Goal: Task Accomplishment & Management: Complete application form

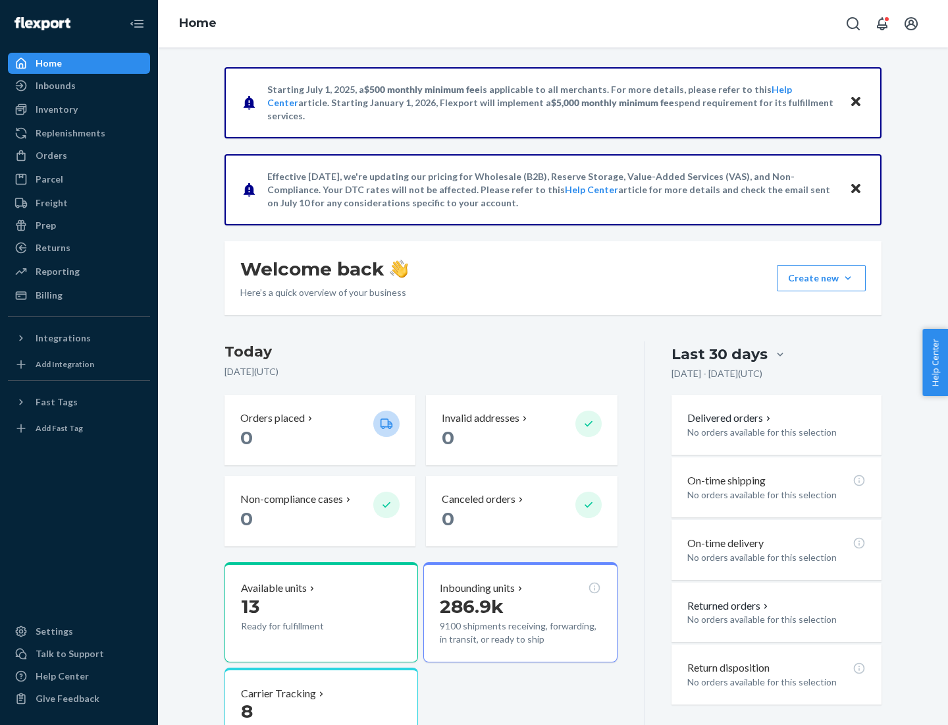
click at [848, 278] on button "Create new Create new inbound Create new order Create new product" at bounding box center [821, 278] width 89 height 26
click at [79, 86] on div "Inbounds" at bounding box center [79, 85] width 140 height 18
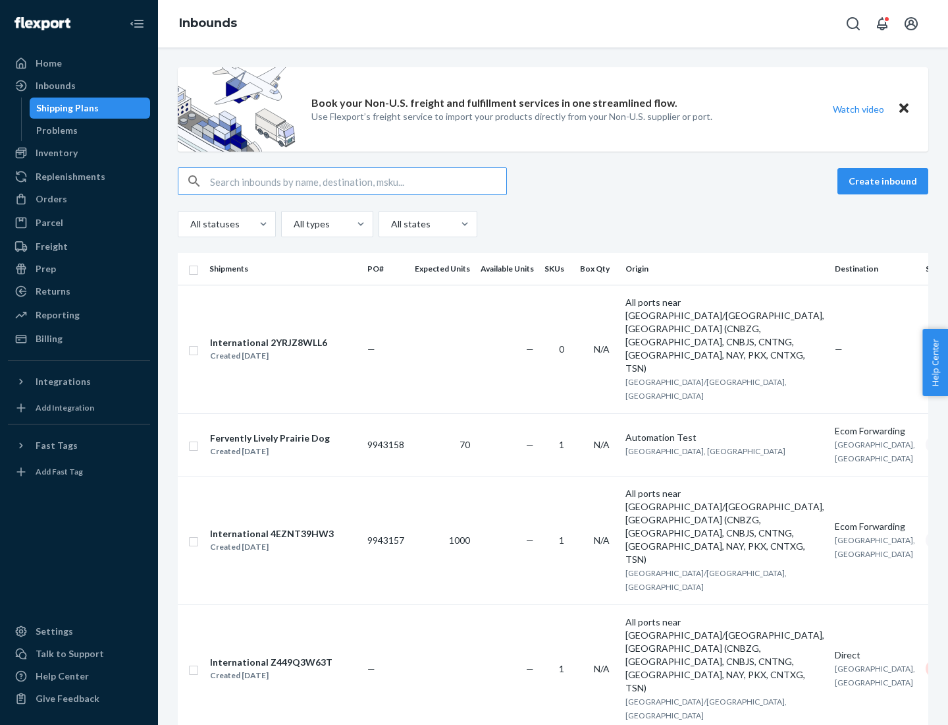
click at [885, 181] on button "Create inbound" at bounding box center [883, 181] width 91 height 26
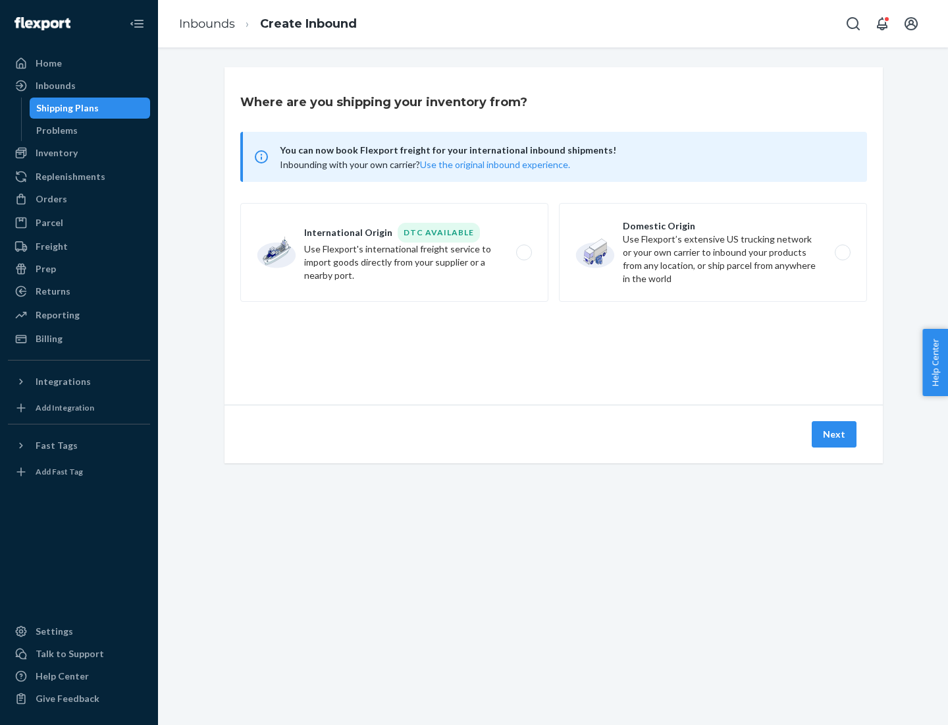
click at [713, 252] on label "Domestic Origin Use Flexport’s extensive US trucking network or your own carrie…" at bounding box center [713, 252] width 308 height 99
click at [842, 252] on input "Domestic Origin Use Flexport’s extensive US trucking network or your own carrie…" at bounding box center [846, 252] width 9 height 9
radio input "true"
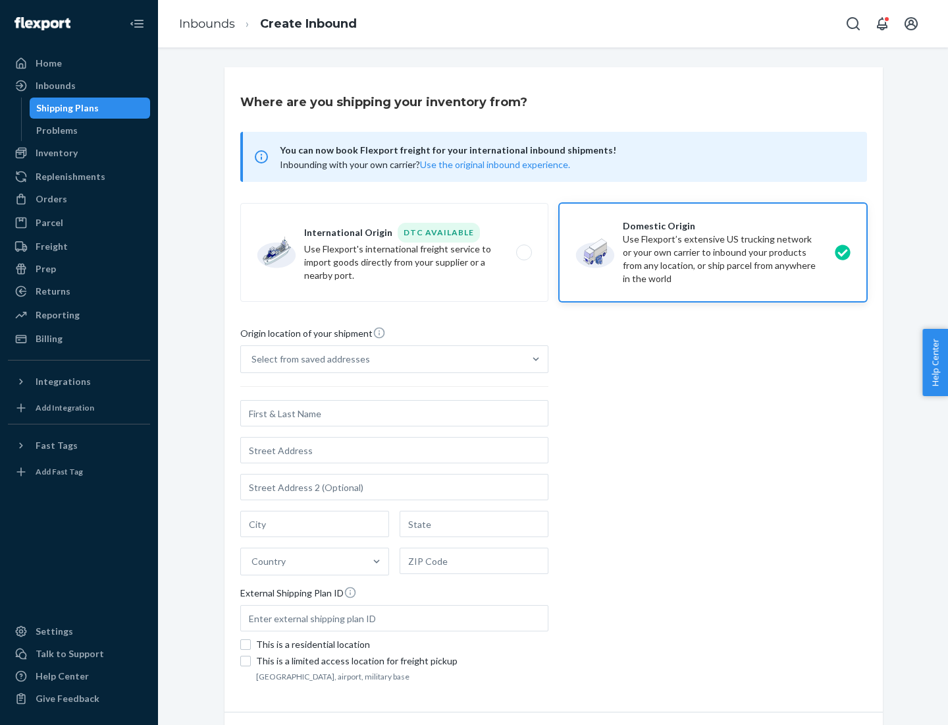
click at [308, 359] on div "Select from saved addresses" at bounding box center [311, 358] width 119 height 13
click at [253, 359] on input "Select from saved addresses" at bounding box center [252, 358] width 1 height 13
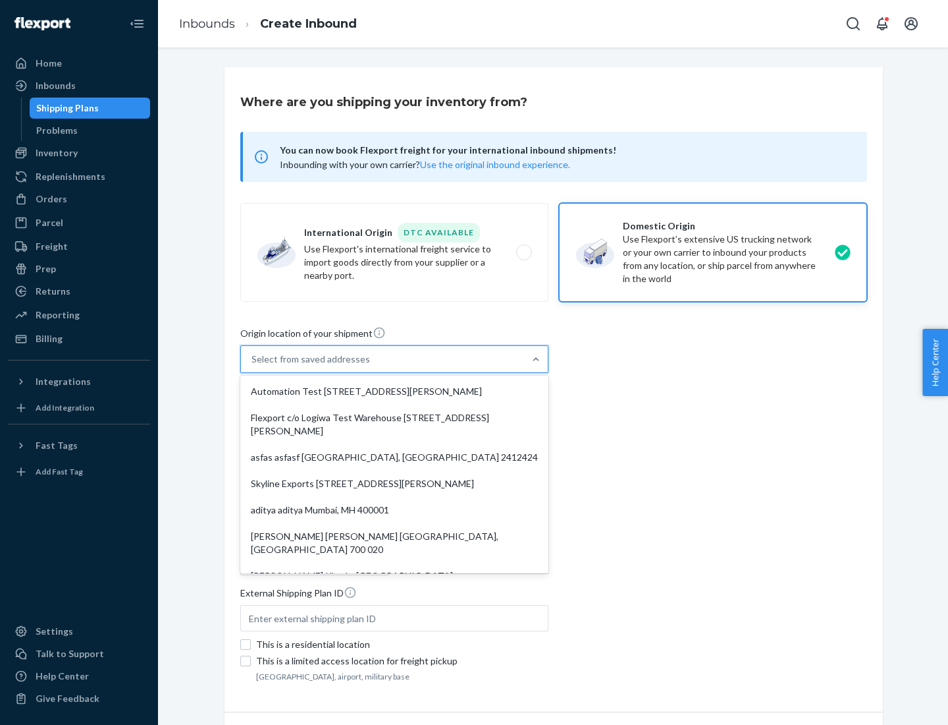
scroll to position [5, 0]
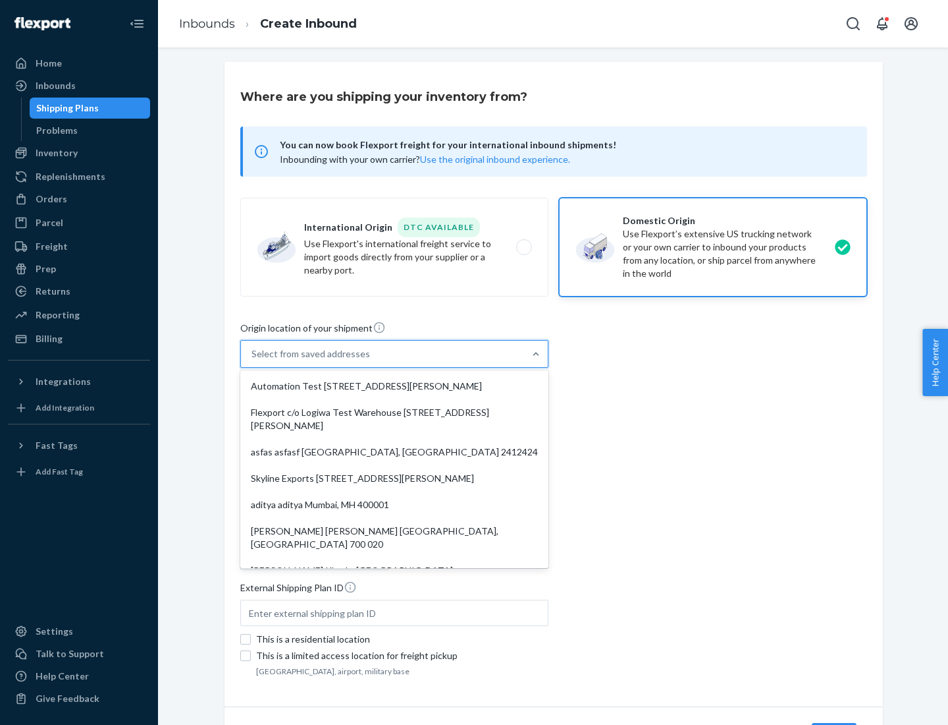
click at [395, 386] on div "Automation Test [STREET_ADDRESS][PERSON_NAME]" at bounding box center [394, 386] width 303 height 26
click at [253, 360] on input "option Automation Test [STREET_ADDRESS][PERSON_NAME]. 9 results available. Use …" at bounding box center [252, 353] width 1 height 13
type input "Automation Test"
type input "9th Floor"
type input "[GEOGRAPHIC_DATA]"
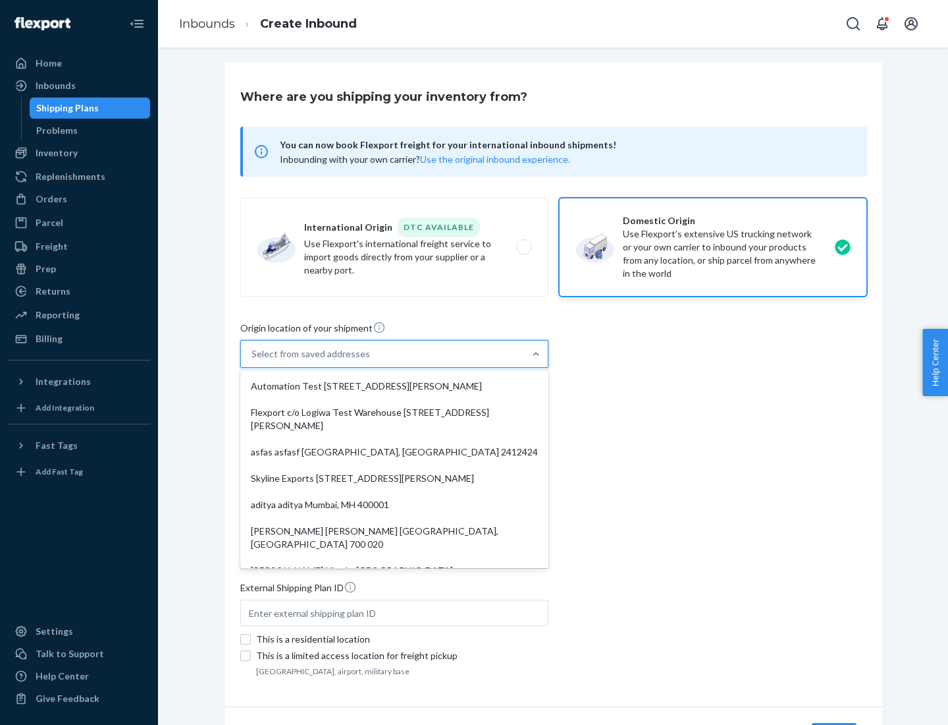
type input "CA"
type input "94104"
type input "[STREET_ADDRESS][PERSON_NAME]"
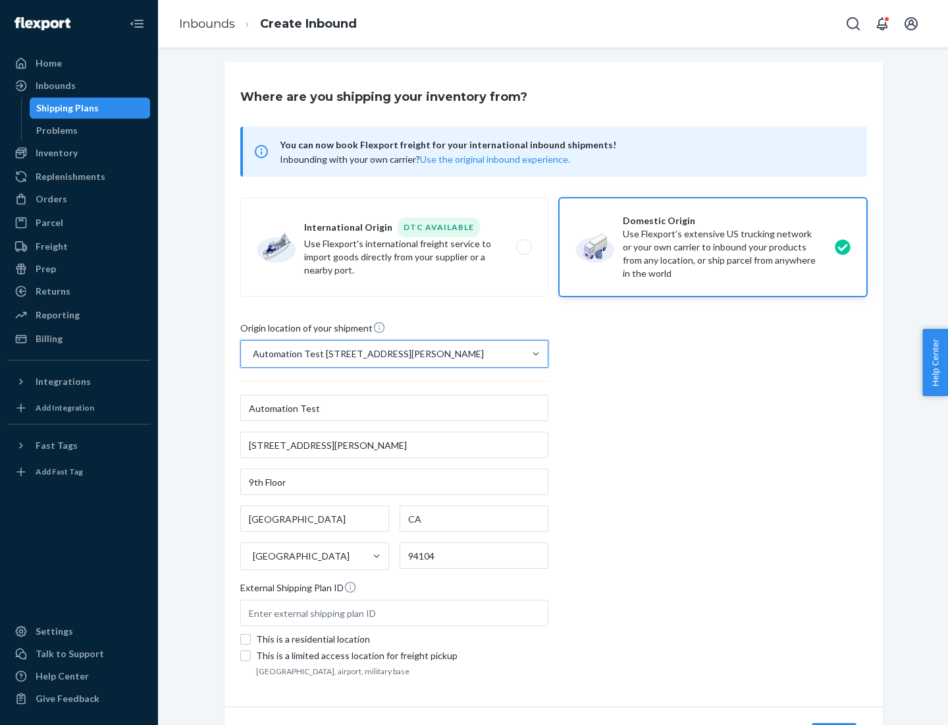
scroll to position [77, 0]
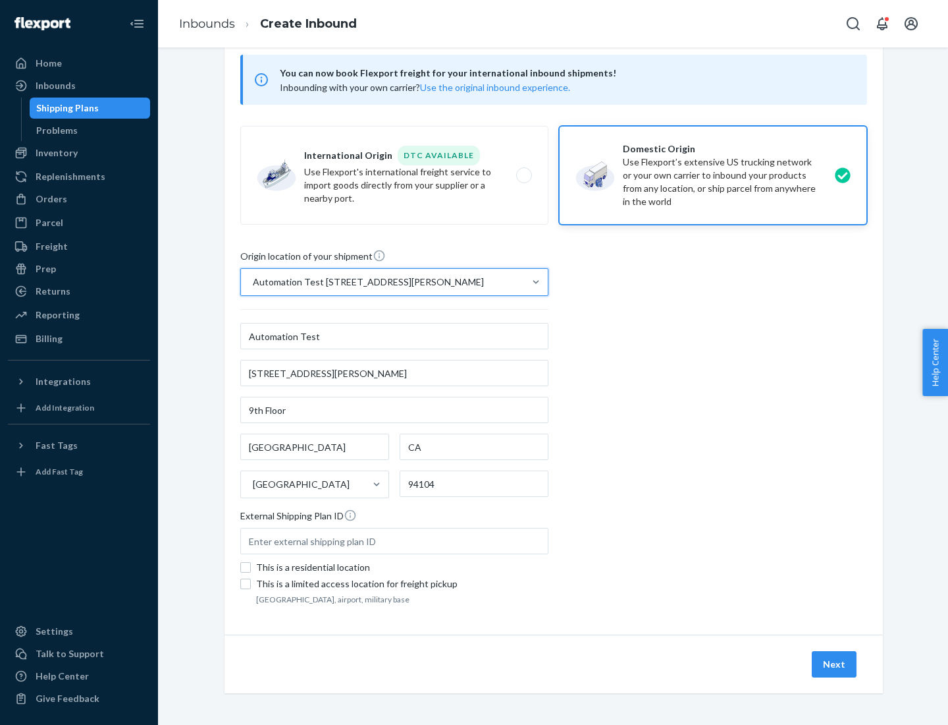
click at [835, 664] on button "Next" at bounding box center [834, 664] width 45 height 26
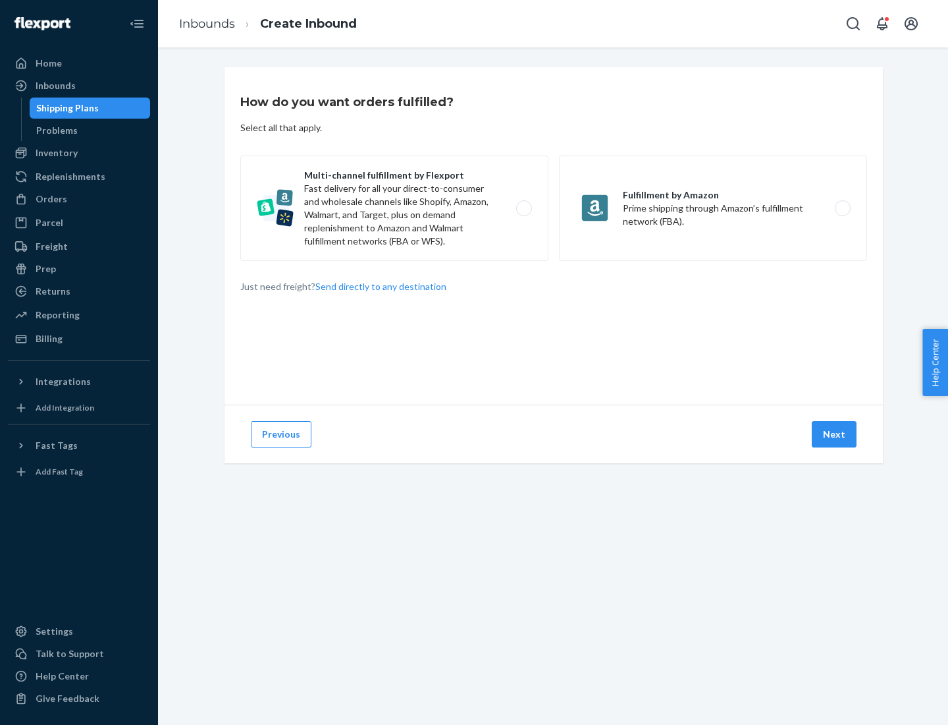
click at [395, 208] on label "Multi-channel fulfillment by Flexport Fast delivery for all your direct-to-cons…" at bounding box center [394, 207] width 308 height 105
click at [524, 208] on input "Multi-channel fulfillment by Flexport Fast delivery for all your direct-to-cons…" at bounding box center [528, 208] width 9 height 9
radio input "true"
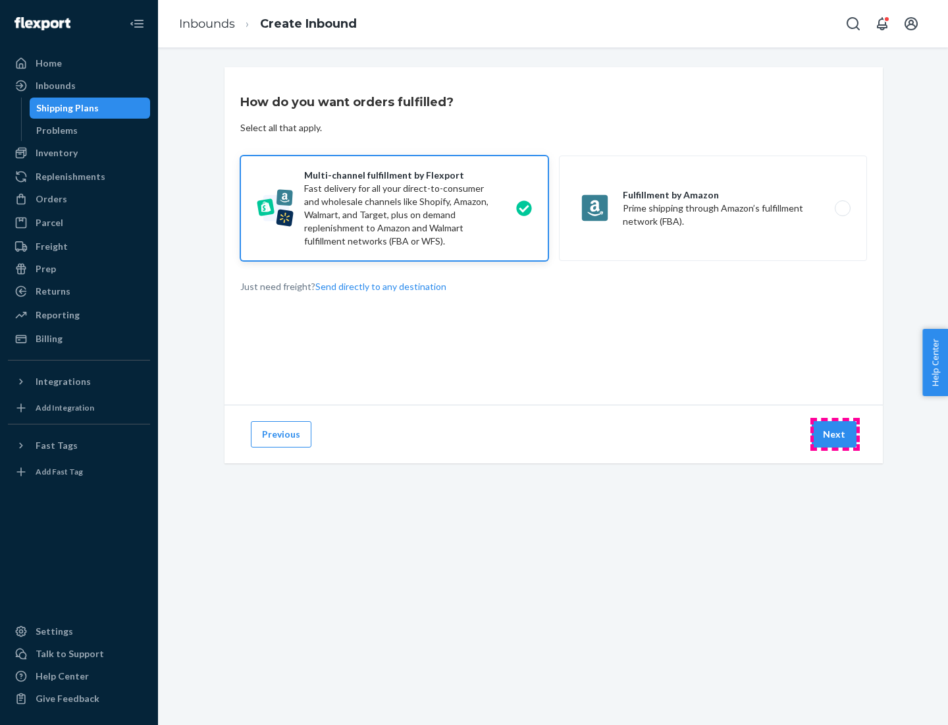
click at [835, 434] on button "Next" at bounding box center [834, 434] width 45 height 26
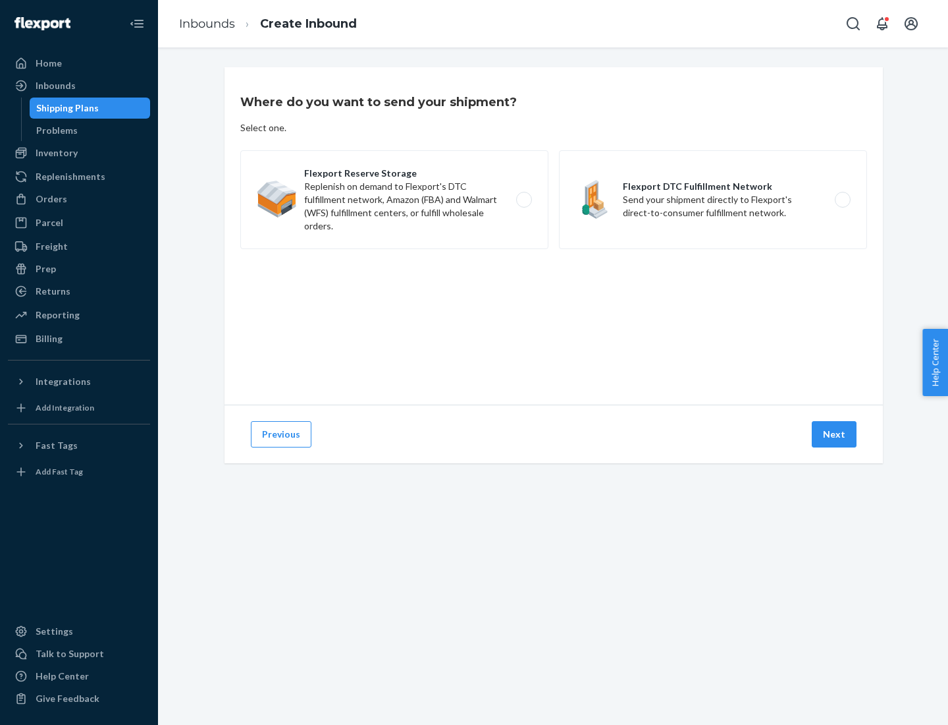
click at [713, 200] on label "Flexport DTC Fulfillment Network Send your shipment directly to Flexport's dire…" at bounding box center [713, 199] width 308 height 99
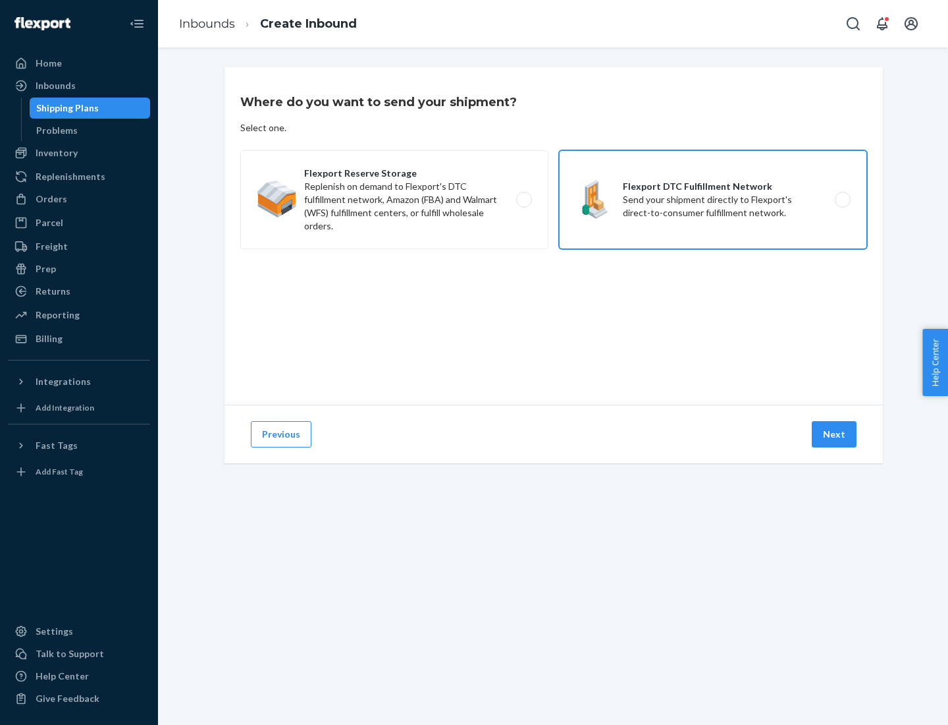
click at [842, 200] on input "Flexport DTC Fulfillment Network Send your shipment directly to Flexport's dire…" at bounding box center [846, 200] width 9 height 9
radio input "true"
click at [835, 434] on button "Next" at bounding box center [834, 434] width 45 height 26
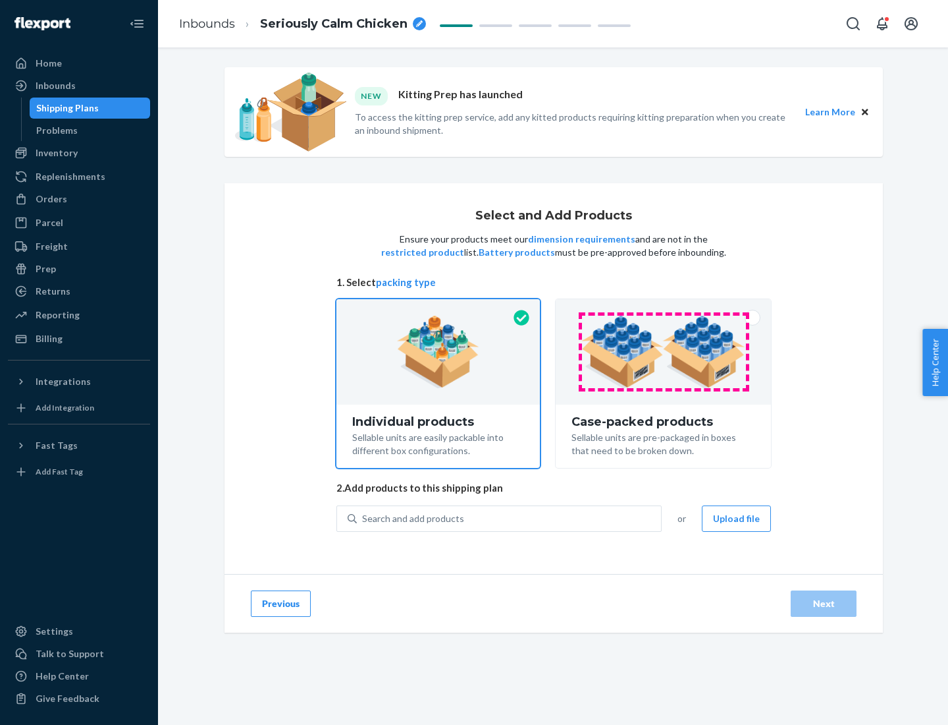
click at [664, 352] on img at bounding box center [664, 351] width 164 height 72
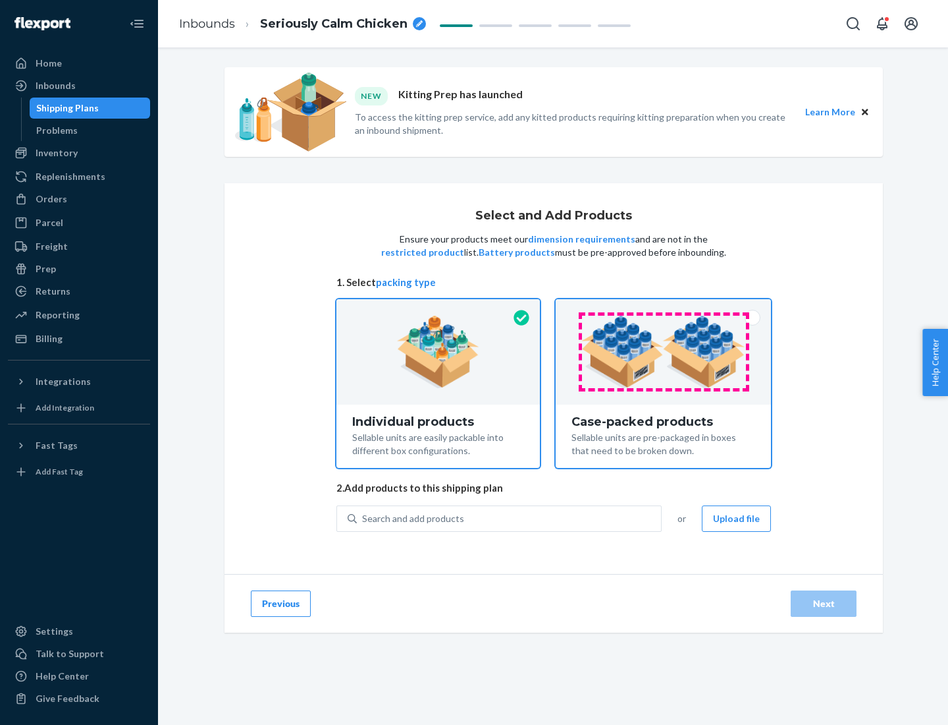
click at [664, 308] on input "Case-packed products Sellable units are pre-packaged in boxes that need to be b…" at bounding box center [663, 303] width 9 height 9
radio input "true"
radio input "false"
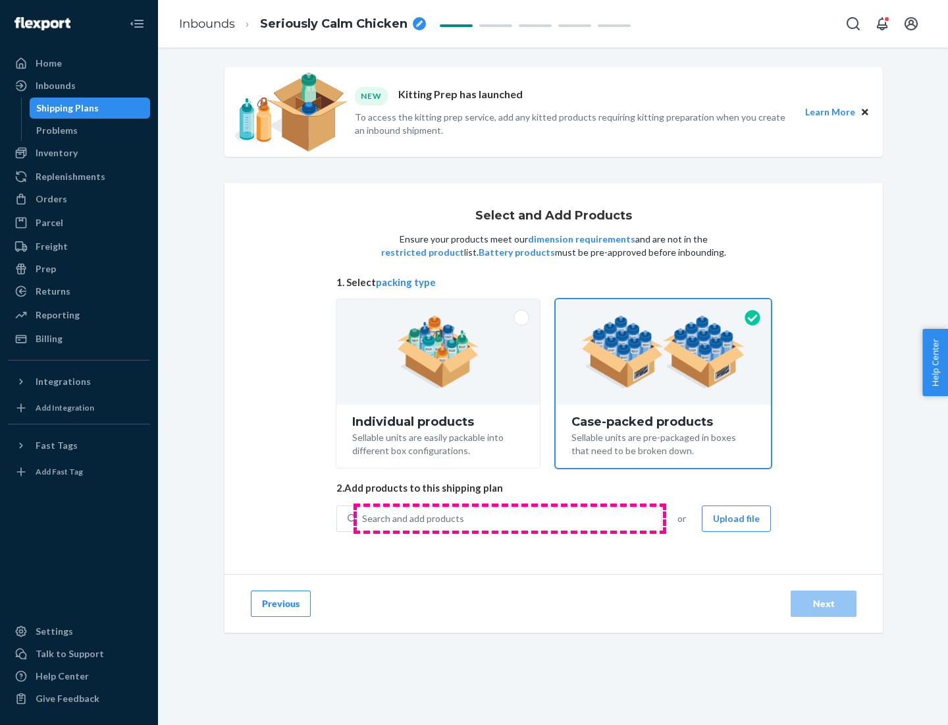
click at [510, 518] on div "Search and add products" at bounding box center [509, 519] width 304 height 24
click at [364, 518] on input "Search and add products" at bounding box center [362, 518] width 1 height 13
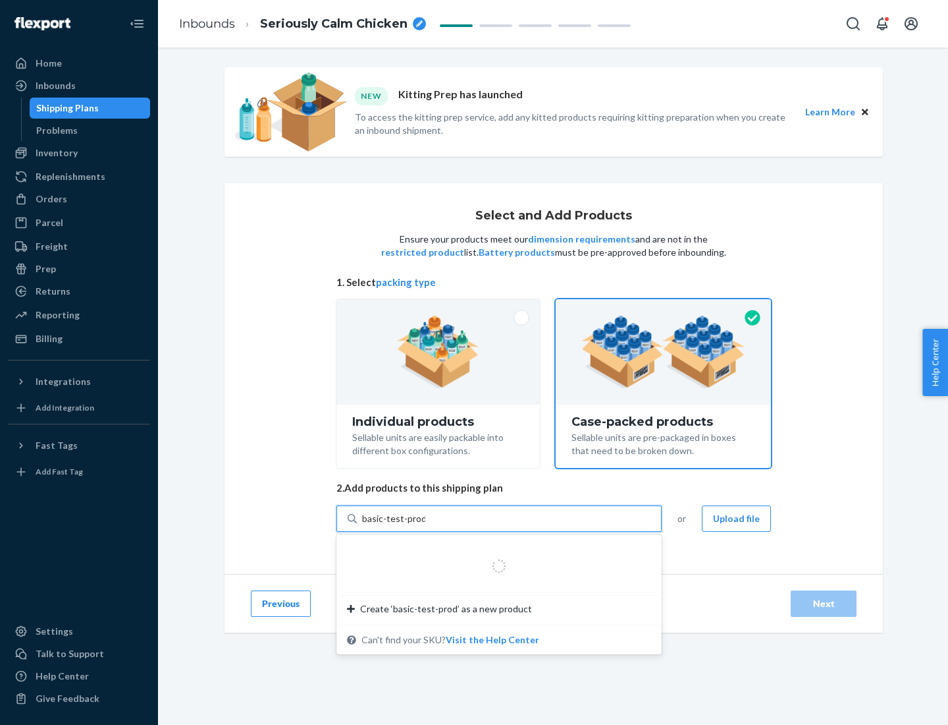
type input "basic-test-product-1"
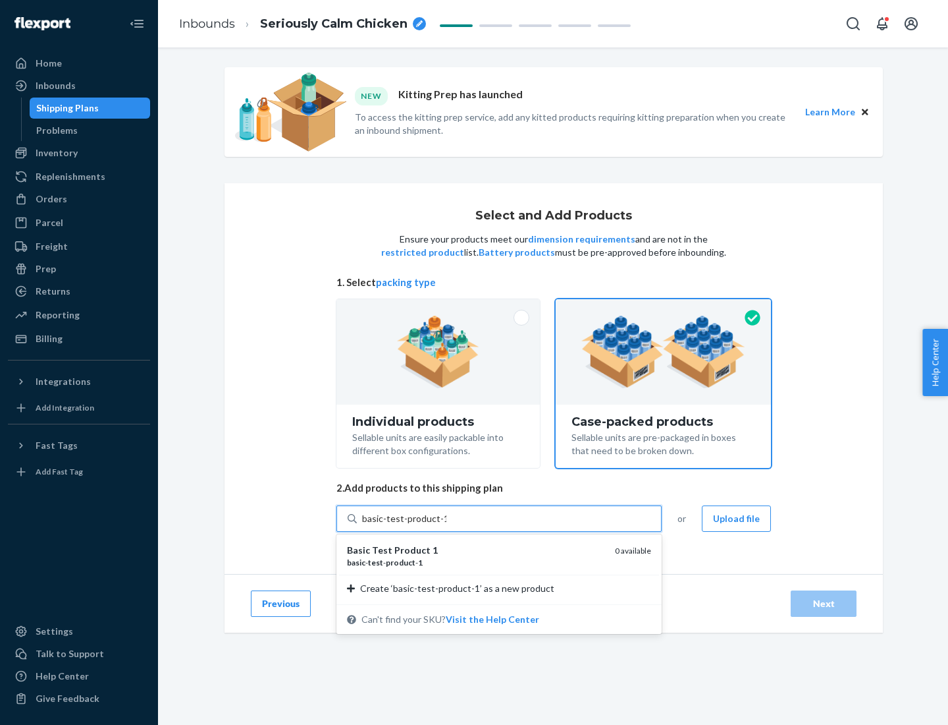
click at [476, 562] on div "basic - test - product - 1" at bounding box center [476, 562] width 258 height 11
click at [447, 525] on input "basic-test-product-1" at bounding box center [404, 518] width 84 height 13
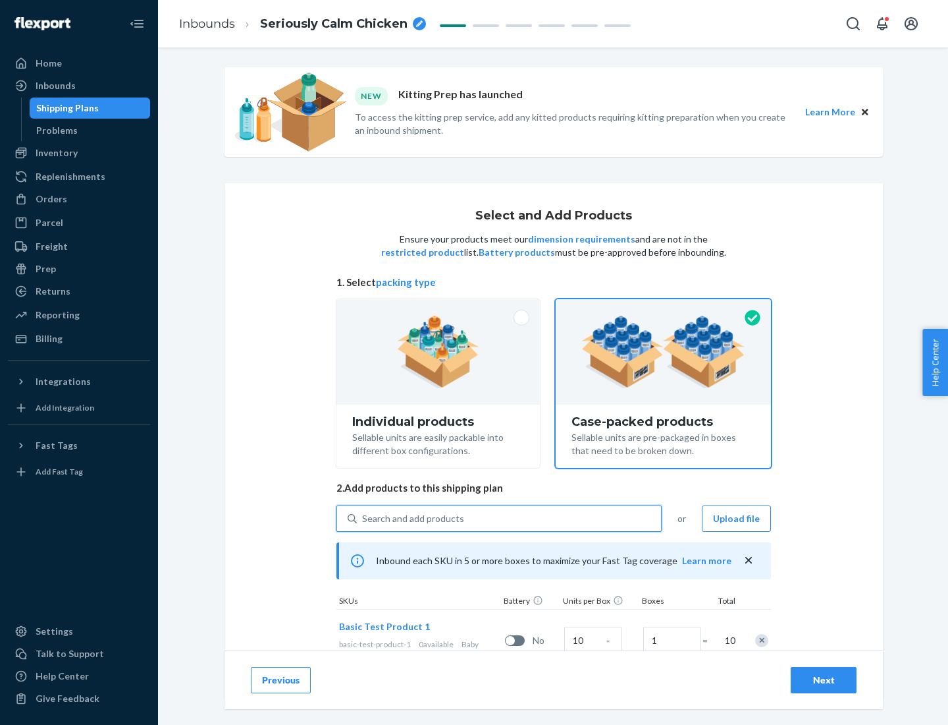
scroll to position [47, 0]
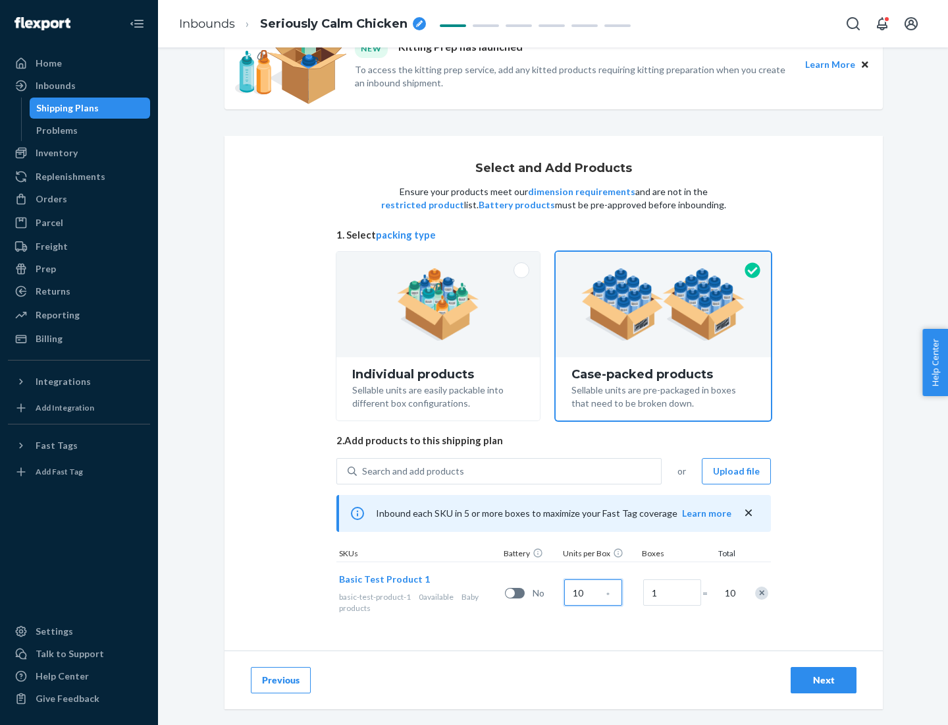
type input "10"
type input "7"
click at [824, 680] on div "Next" at bounding box center [823, 679] width 43 height 13
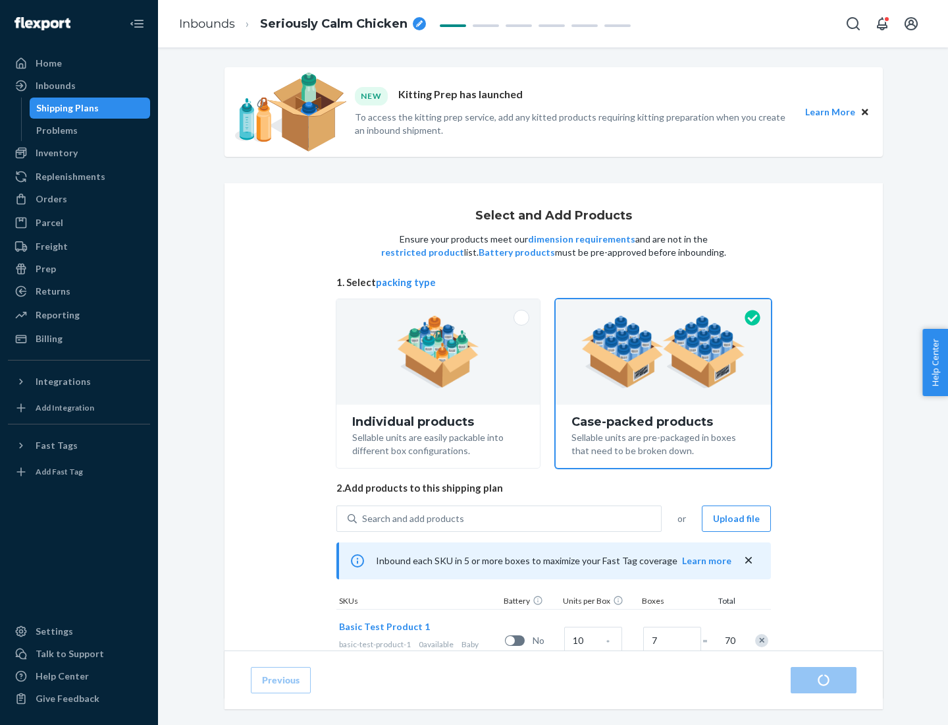
radio input "true"
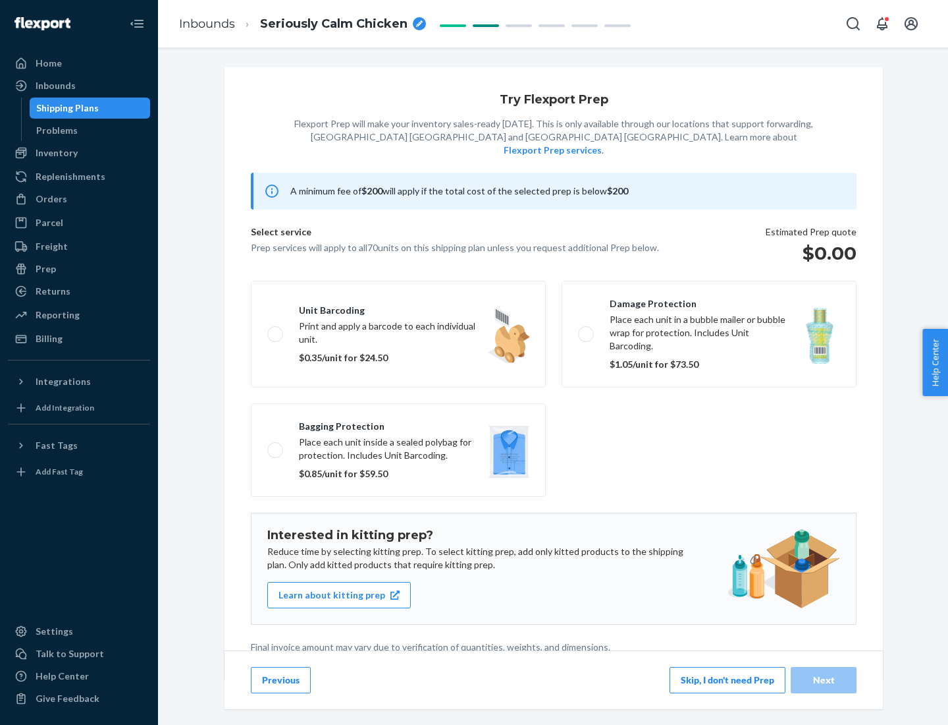
scroll to position [3, 0]
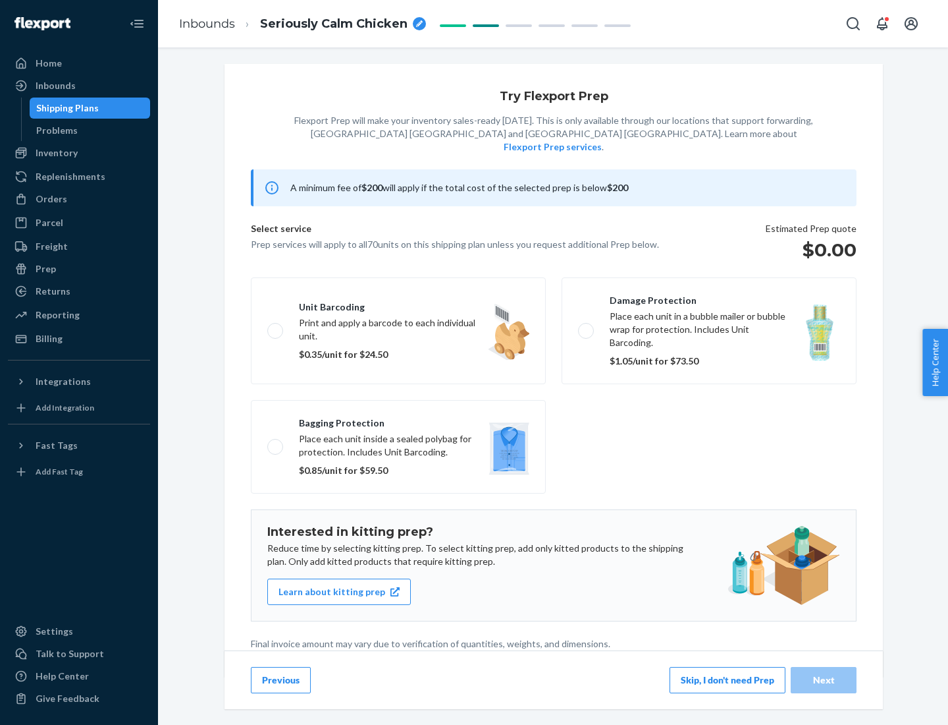
click at [398, 420] on label "Bagging protection Place each unit inside a sealed polybag for protection. Incl…" at bounding box center [398, 447] width 295 height 94
click at [276, 442] on input "Bagging protection Place each unit inside a sealed polybag for protection. Incl…" at bounding box center [271, 446] width 9 height 9
checkbox input "true"
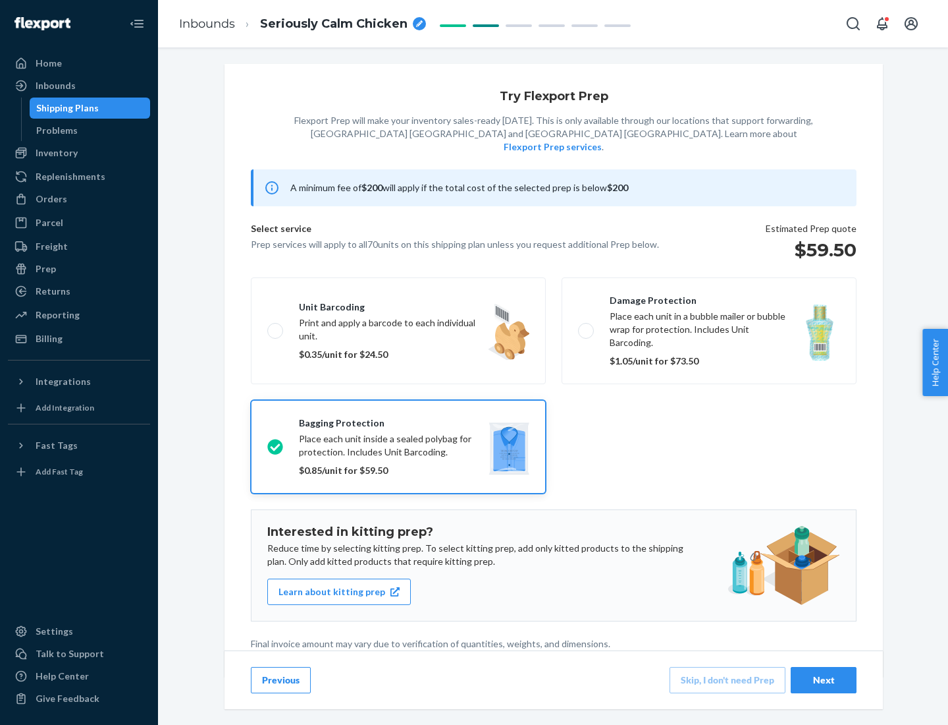
click at [824, 679] on div "Next" at bounding box center [823, 679] width 43 height 13
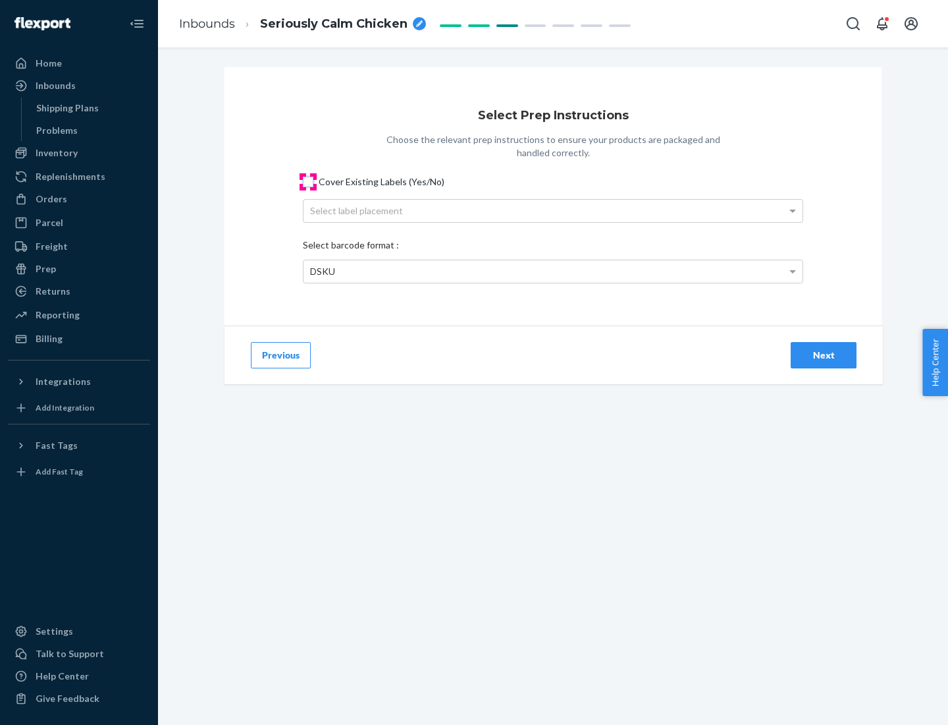
click at [308, 181] on input "Cover Existing Labels (Yes/No)" at bounding box center [308, 182] width 11 height 11
checkbox input "true"
click at [553, 210] on div "Select label placement" at bounding box center [553, 211] width 499 height 22
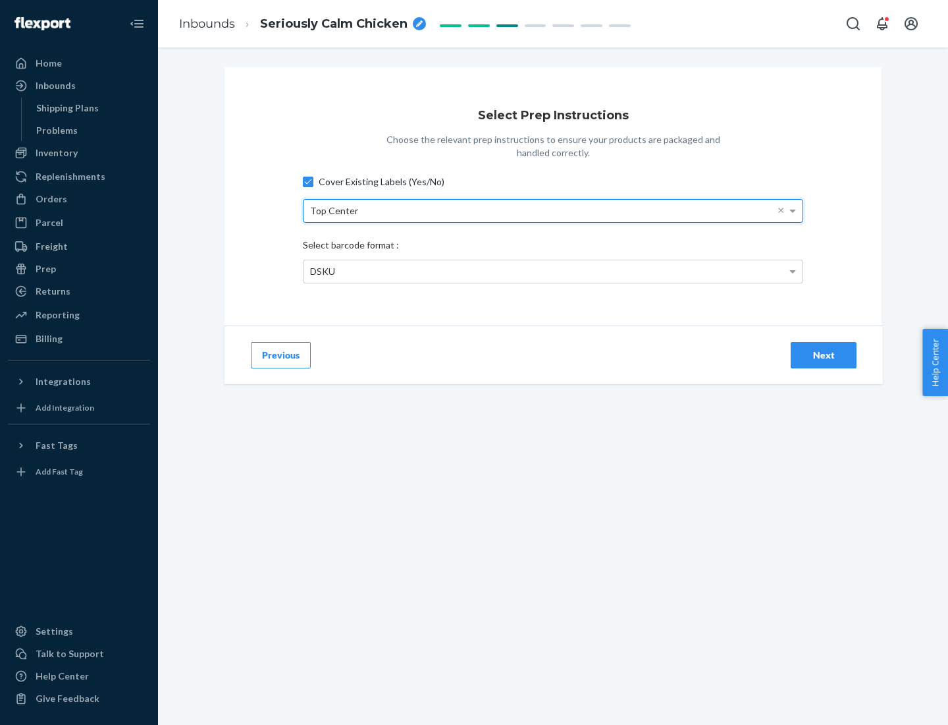
click at [553, 271] on div "DSKU" at bounding box center [553, 271] width 499 height 22
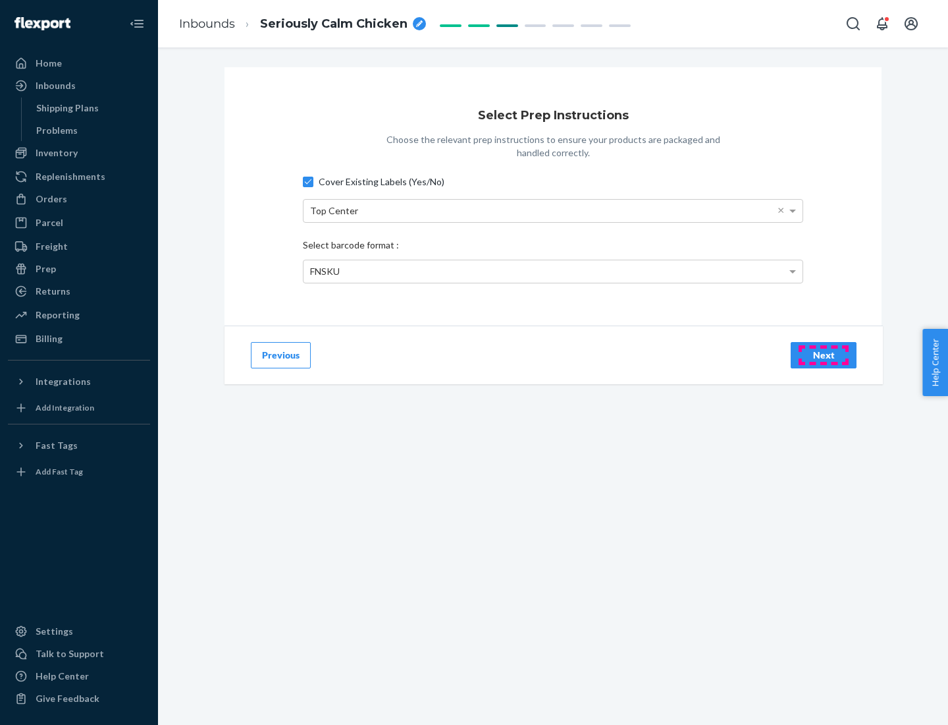
click at [824, 354] on div "Next" at bounding box center [823, 354] width 43 height 13
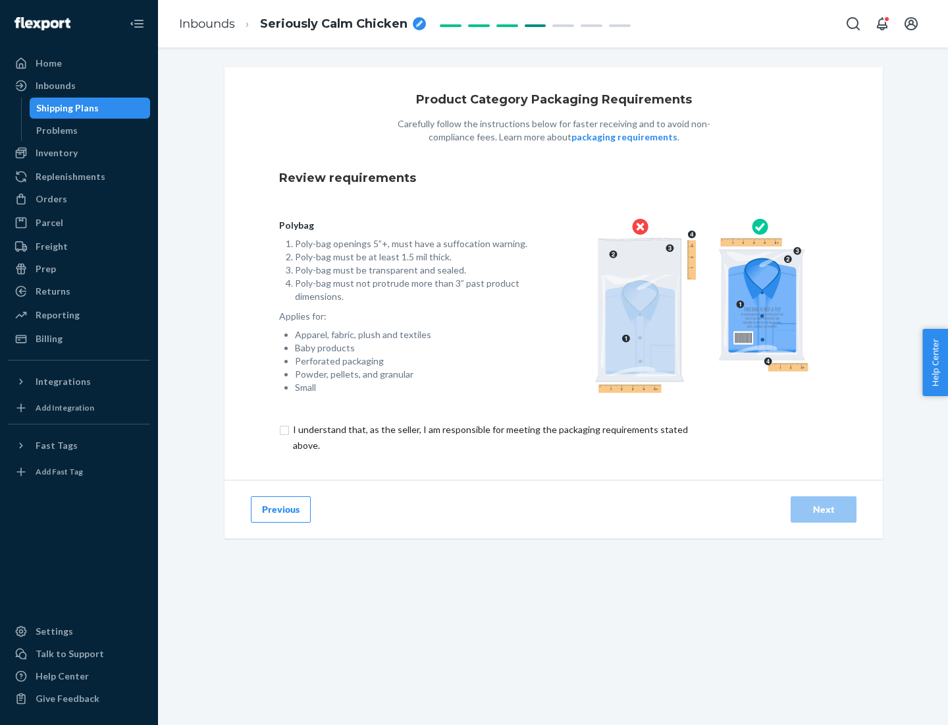
click at [489, 437] on input "checkbox" at bounding box center [498, 438] width 438 height 32
checkbox input "true"
click at [824, 508] on div "Next" at bounding box center [823, 509] width 43 height 13
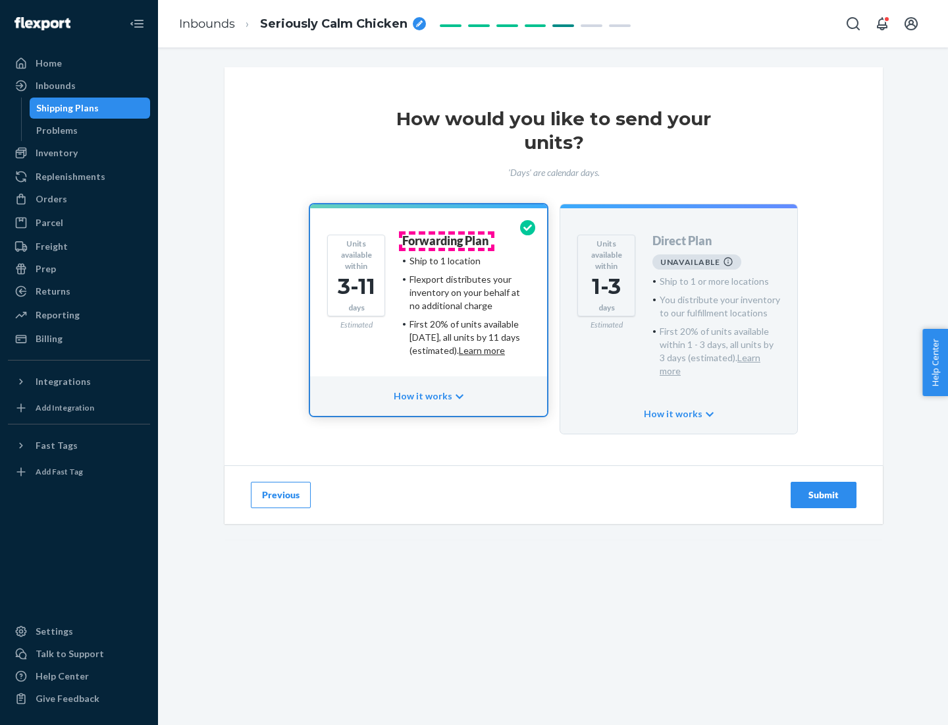
click at [447, 240] on h4 "Forwarding Plan" at bounding box center [445, 240] width 86 height 13
click at [824, 488] on div "Submit" at bounding box center [823, 494] width 43 height 13
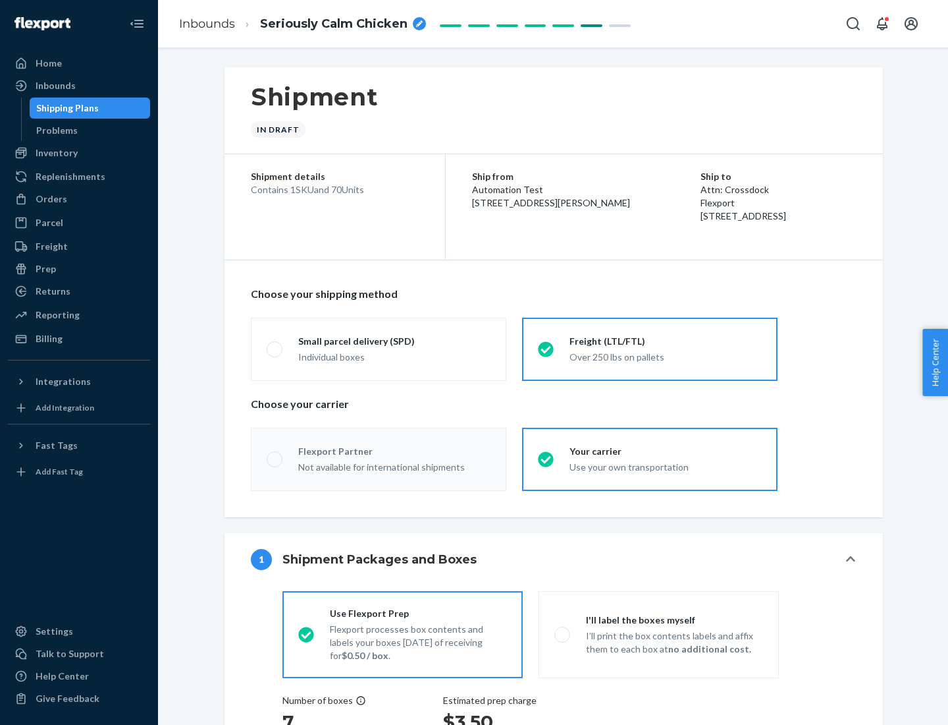
radio input "true"
radio input "false"
radio input "true"
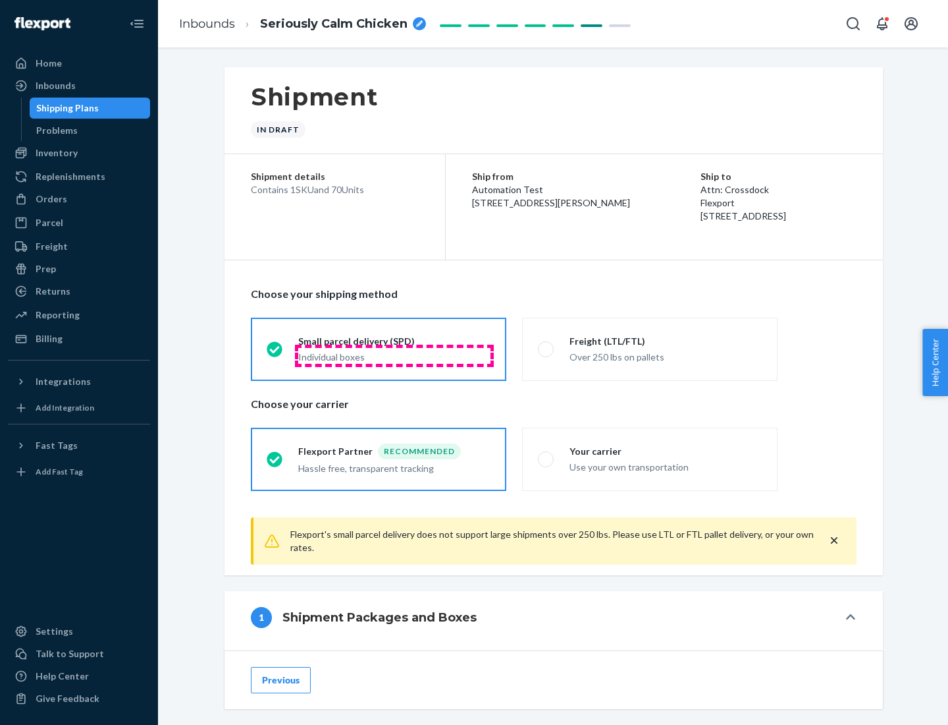
click at [395, 355] on div "Individual boxes" at bounding box center [394, 356] width 192 height 13
click at [275, 353] on input "Small parcel delivery (SPD) Individual boxes" at bounding box center [271, 348] width 9 height 9
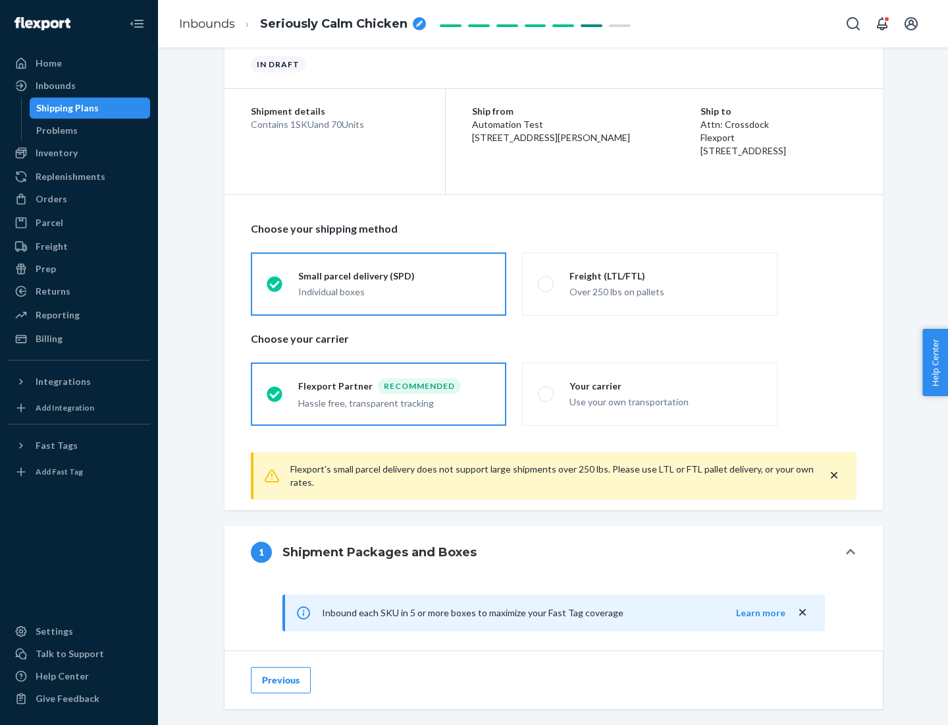
click at [666, 385] on div "Your carrier" at bounding box center [666, 385] width 192 height 13
click at [547, 389] on input "Your carrier Use your own transportation" at bounding box center [542, 393] width 9 height 9
radio input "true"
radio input "false"
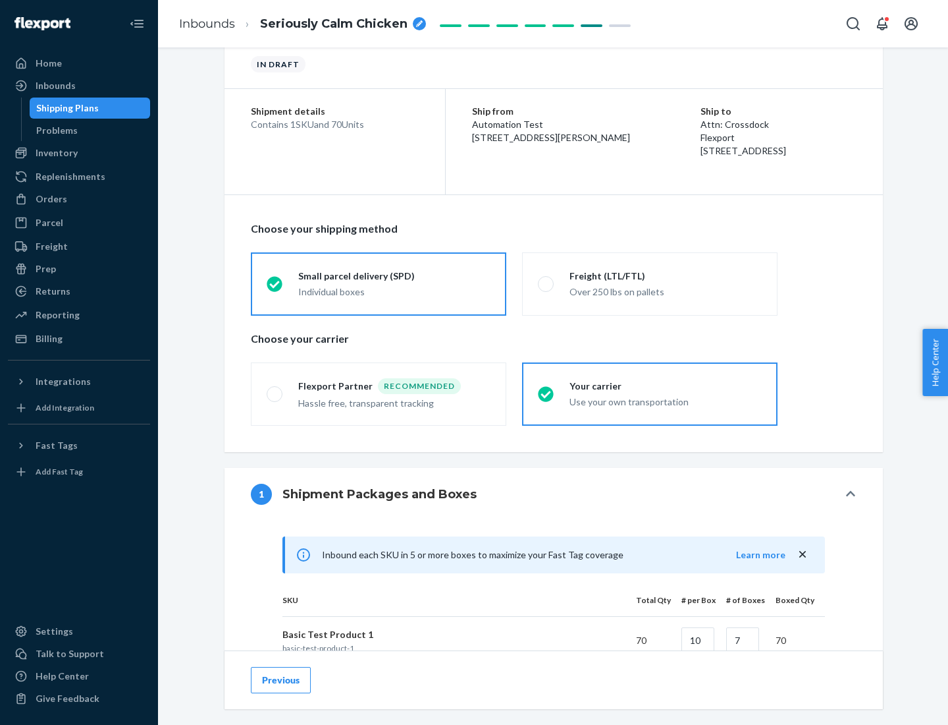
scroll to position [319, 0]
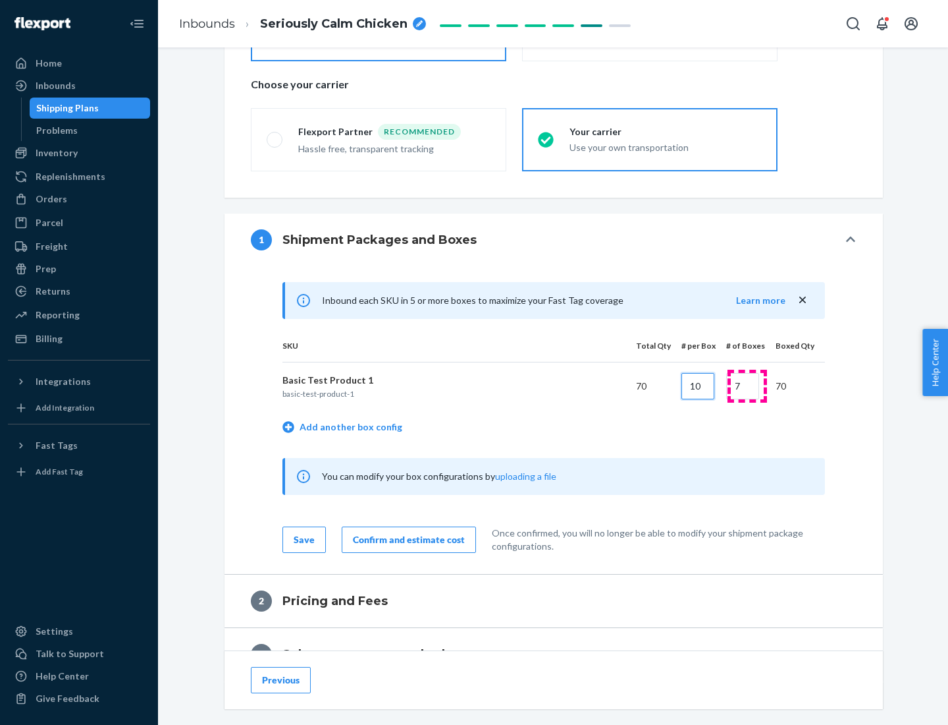
type input "10"
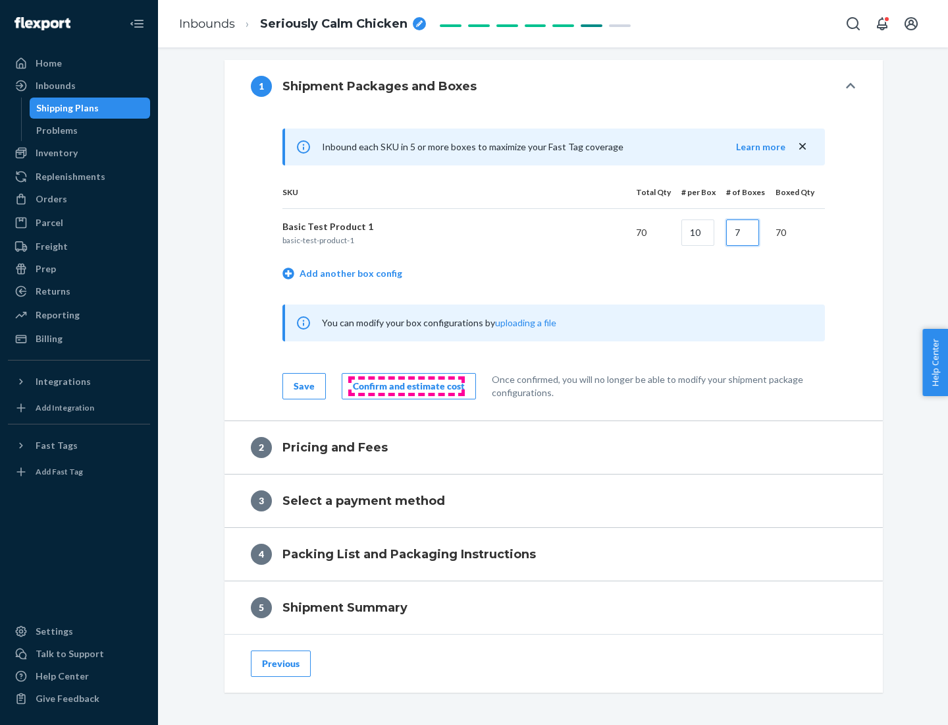
type input "7"
click at [406, 385] on div "Confirm and estimate cost" at bounding box center [409, 385] width 112 height 13
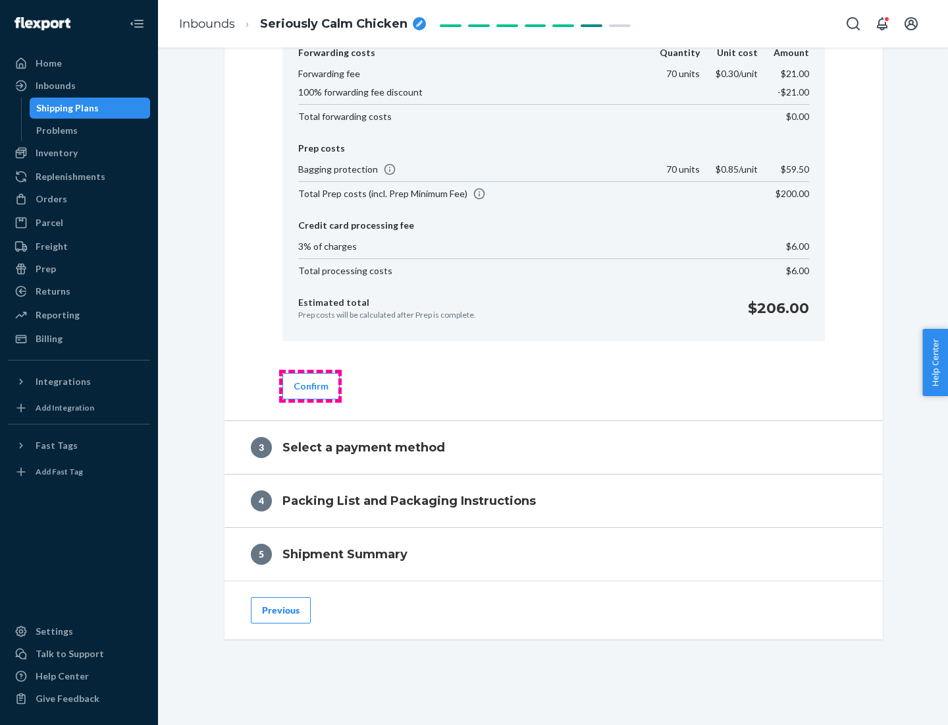
click at [310, 385] on button "Confirm" at bounding box center [311, 386] width 57 height 26
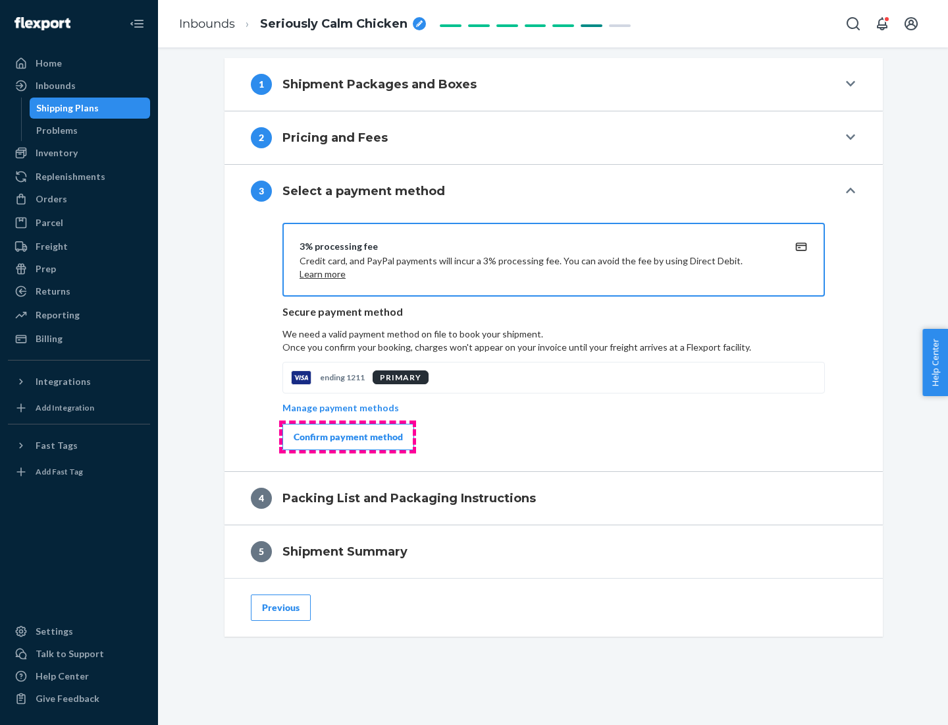
click at [347, 437] on div "Confirm payment method" at bounding box center [348, 436] width 109 height 13
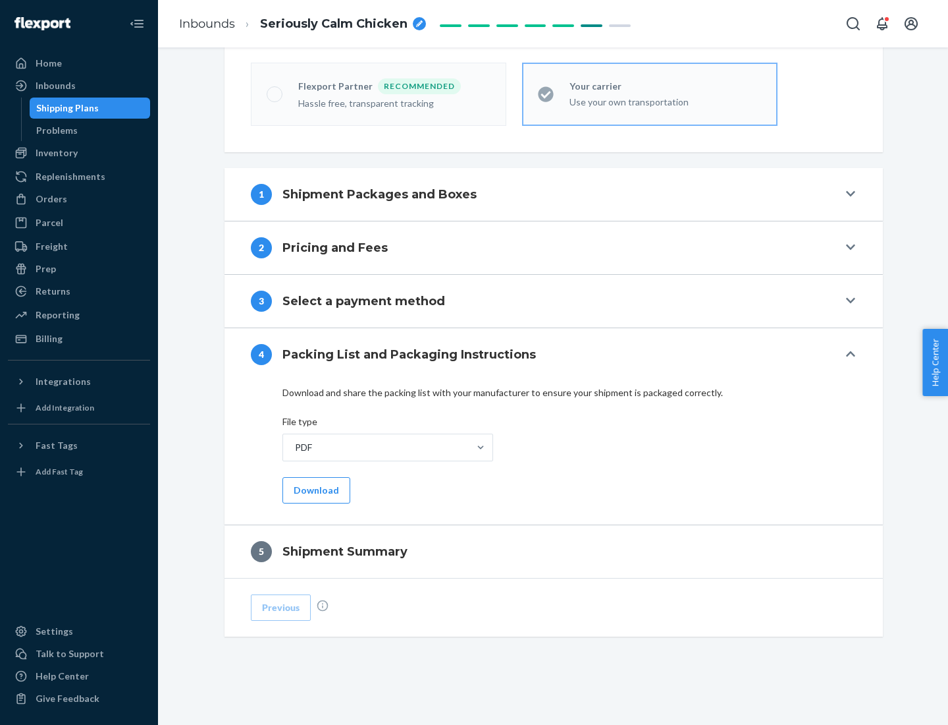
scroll to position [365, 0]
click at [315, 489] on button "Download" at bounding box center [317, 490] width 68 height 26
